Goal: Use online tool/utility: Utilize a website feature to perform a specific function

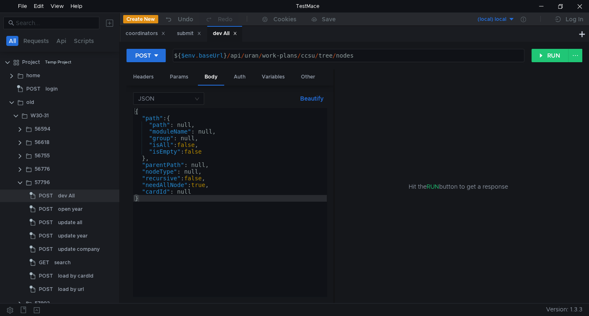
click at [237, 33] on icon at bounding box center [235, 33] width 4 height 4
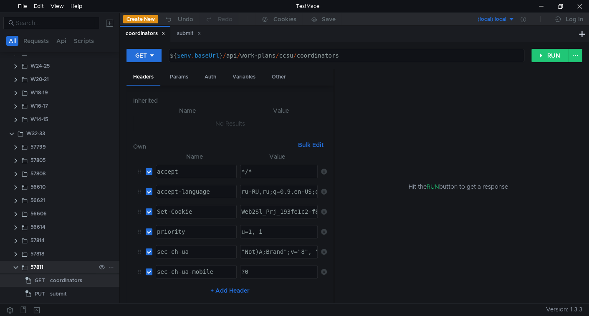
scroll to position [279, 0]
click at [56, 297] on div "submit" at bounding box center [58, 293] width 17 height 13
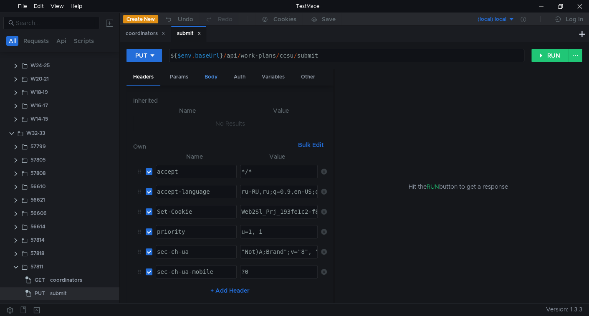
click at [209, 73] on div "Body" at bounding box center [211, 76] width 26 height 15
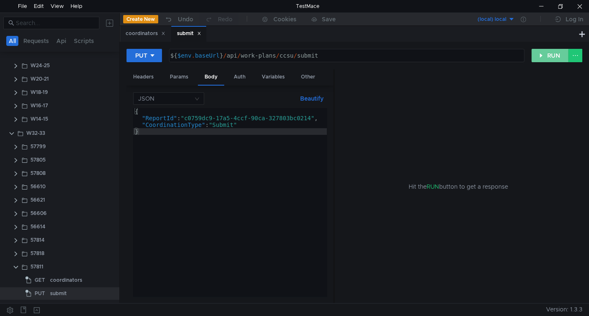
click at [539, 56] on button "RUN" at bounding box center [549, 55] width 37 height 13
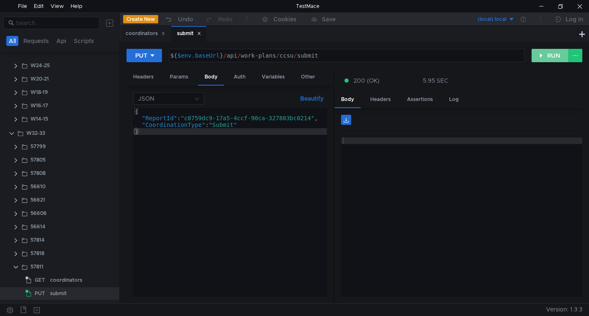
click at [547, 53] on button "RUN" at bounding box center [549, 55] width 37 height 13
drag, startPoint x: 539, startPoint y: 53, endPoint x: 508, endPoint y: 69, distance: 35.1
click at [539, 54] on button "RUN" at bounding box center [549, 55] width 37 height 13
click at [547, 55] on button "RUN" at bounding box center [549, 55] width 37 height 13
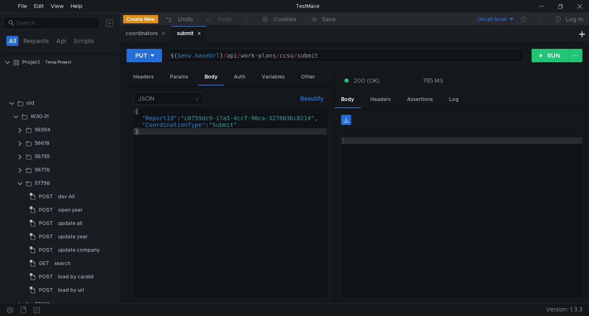
scroll to position [279, 0]
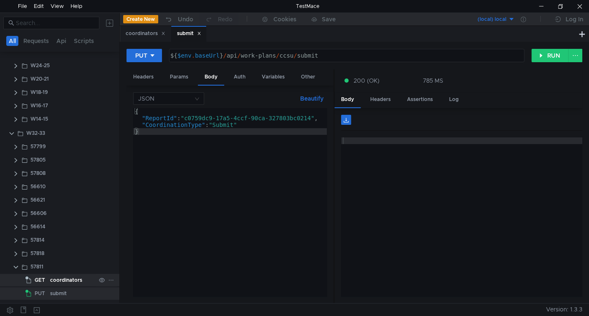
click at [56, 282] on div "coordinators" at bounding box center [66, 280] width 32 height 13
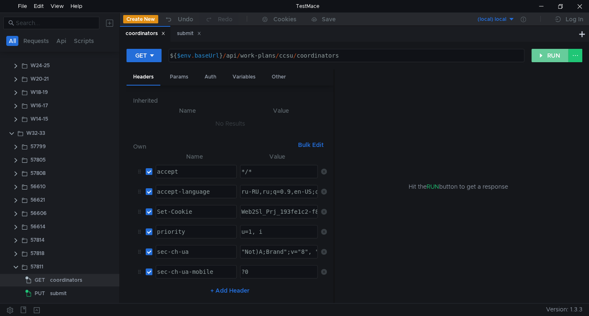
drag, startPoint x: 551, startPoint y: 57, endPoint x: 511, endPoint y: 66, distance: 41.0
click at [551, 58] on button "RUN" at bounding box center [549, 55] width 37 height 13
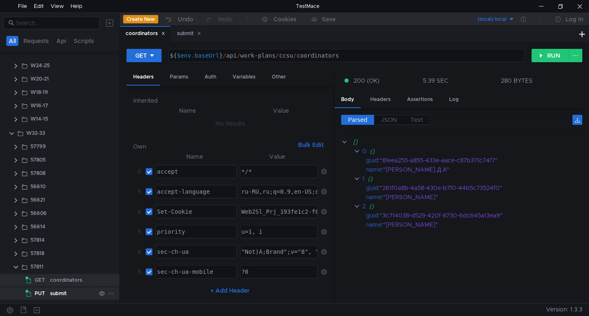
click at [63, 292] on div "submit" at bounding box center [58, 293] width 17 height 13
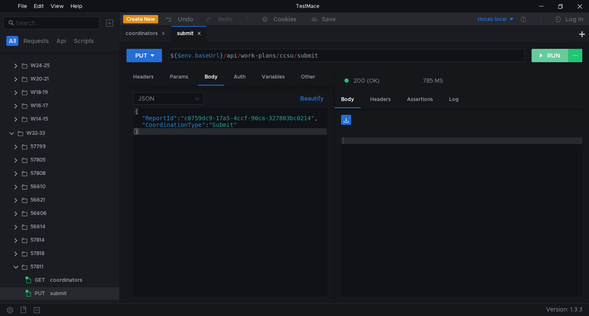
click at [554, 54] on button "RUN" at bounding box center [549, 55] width 37 height 13
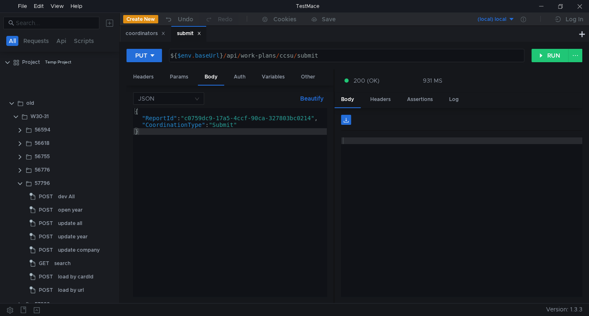
scroll to position [279, 0]
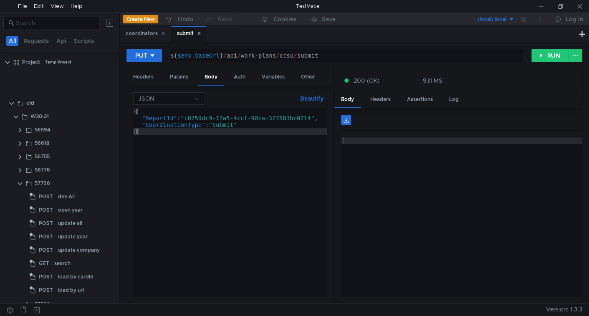
scroll to position [279, 0]
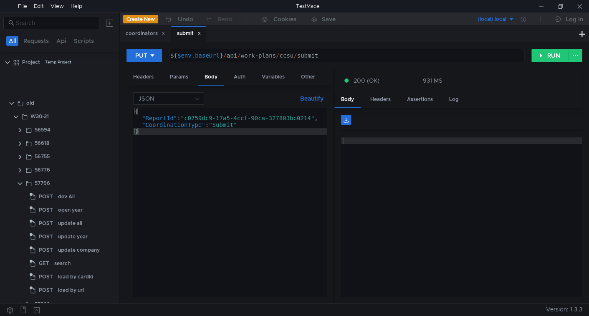
scroll to position [279, 0]
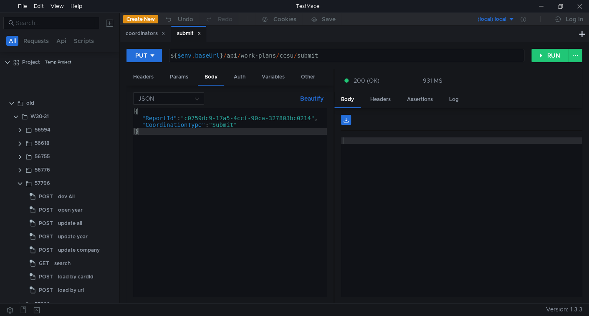
scroll to position [279, 0]
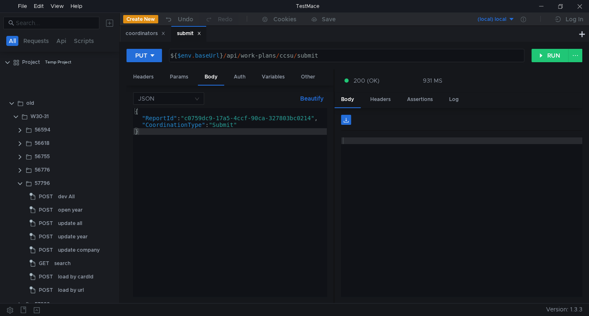
scroll to position [279, 0]
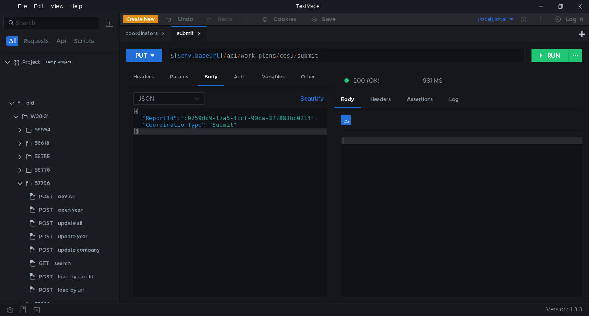
scroll to position [279, 0]
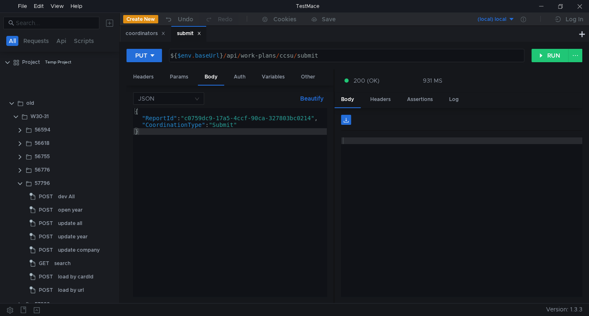
scroll to position [279, 0]
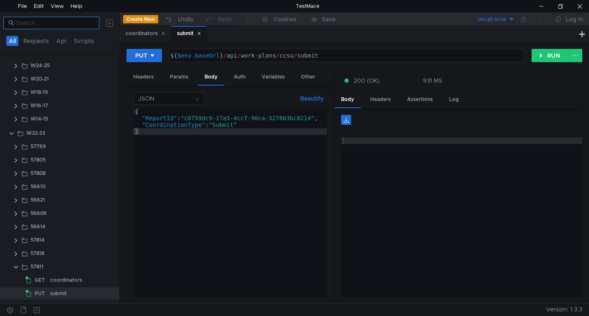
click at [56, 24] on input at bounding box center [55, 22] width 78 height 9
paste input "57814"
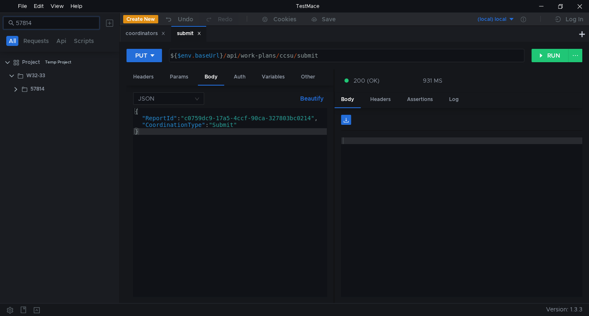
scroll to position [0, 0]
type input "57814"
click at [20, 86] on div "57814" at bounding box center [69, 89] width 100 height 13
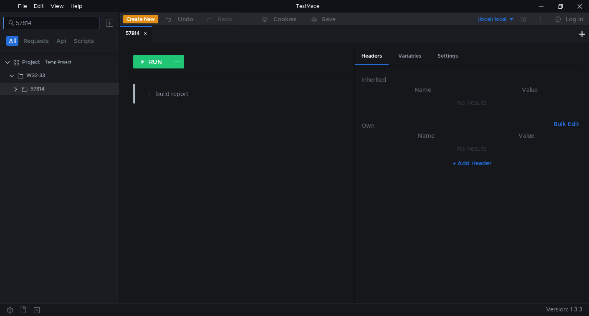
click at [77, 22] on input "57814" at bounding box center [55, 22] width 78 height 9
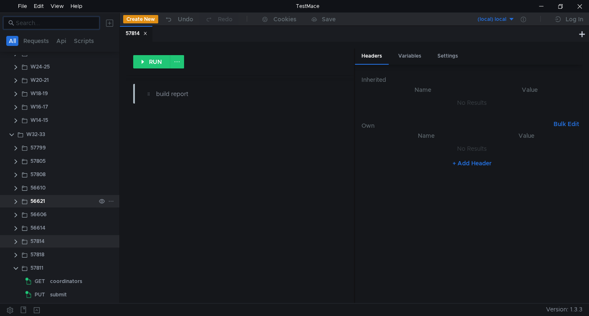
scroll to position [279, 0]
click at [17, 237] on clr-icon at bounding box center [16, 240] width 7 height 7
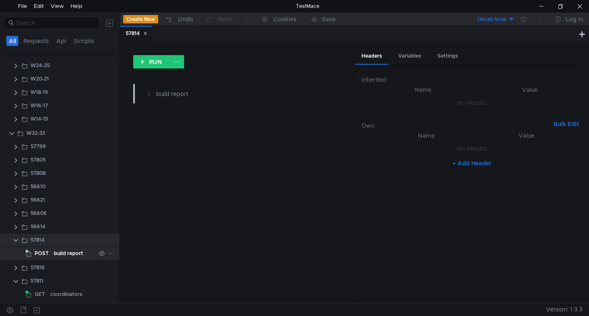
click at [63, 252] on div "build report" at bounding box center [68, 253] width 29 height 13
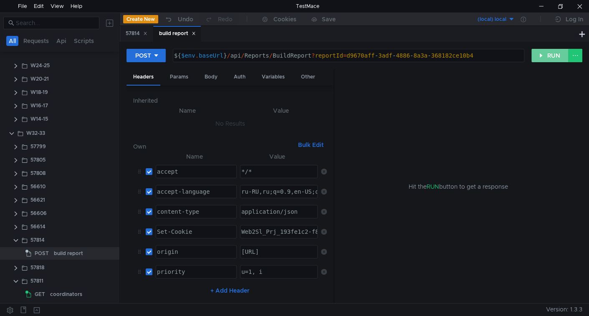
click at [549, 58] on button "RUN" at bounding box center [549, 55] width 37 height 13
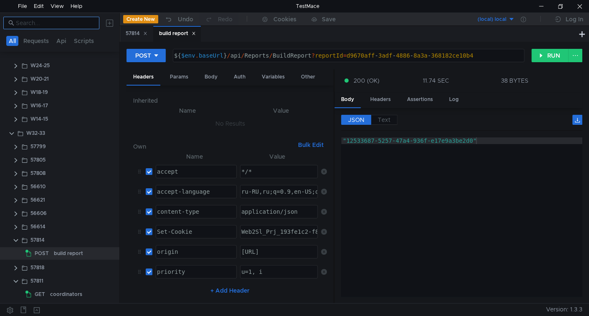
click at [56, 25] on input at bounding box center [55, 22] width 78 height 9
paste input "57818"
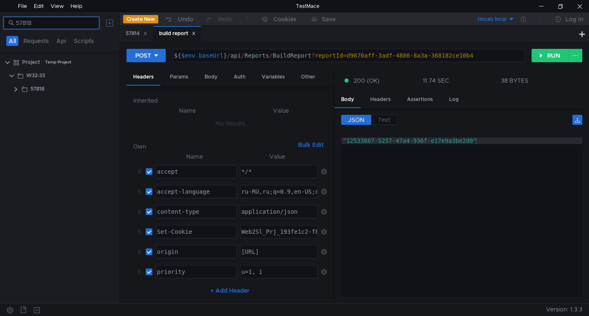
scroll to position [0, 0]
type input "57818"
click at [16, 90] on clr-icon at bounding box center [16, 89] width 7 height 7
click at [49, 89] on div "57818" at bounding box center [62, 89] width 65 height 13
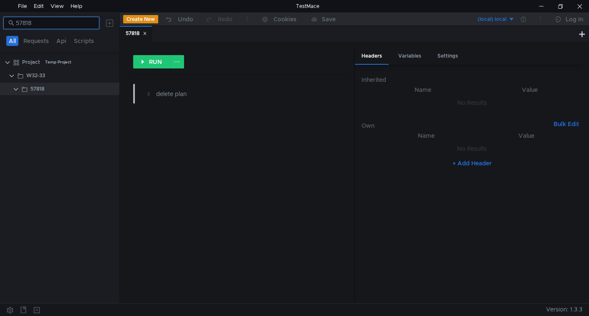
click at [62, 25] on input "57818" at bounding box center [55, 22] width 78 height 9
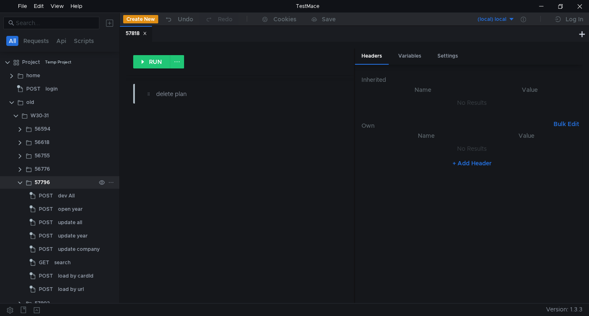
click at [19, 180] on clr-icon at bounding box center [20, 182] width 7 height 7
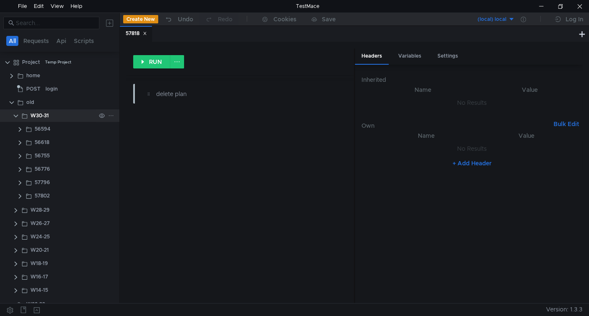
click at [16, 113] on clr-icon at bounding box center [16, 116] width 7 height 7
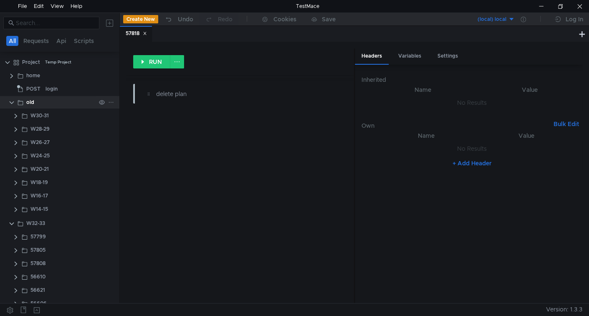
click at [9, 99] on clr-icon at bounding box center [11, 102] width 7 height 7
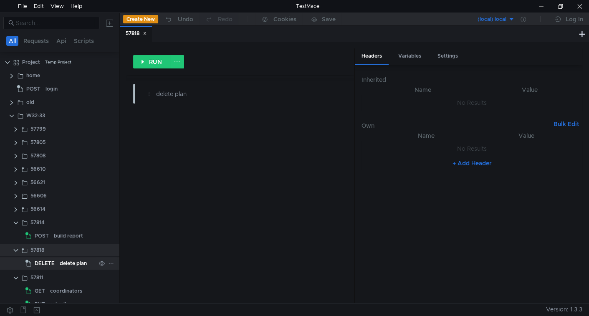
click at [60, 260] on div "delete plan" at bounding box center [73, 263] width 27 height 13
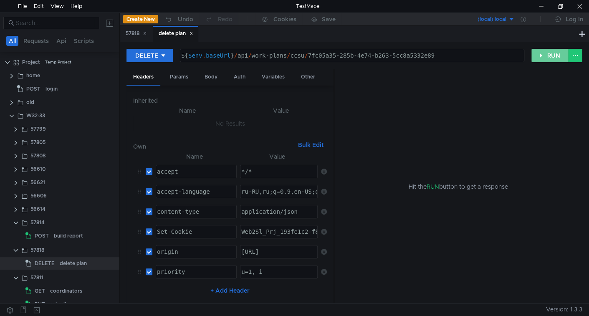
click at [548, 53] on button "RUN" at bounding box center [549, 55] width 37 height 13
